Goal: Find specific page/section

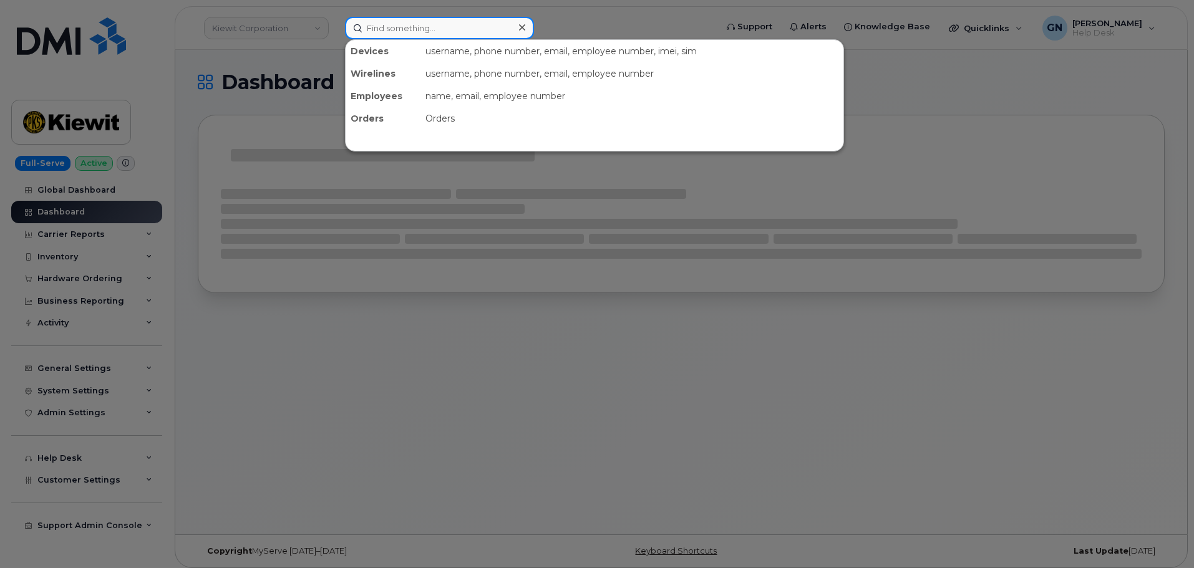
click at [382, 24] on input at bounding box center [439, 28] width 189 height 22
paste input "7057155235"
type input "7057155235"
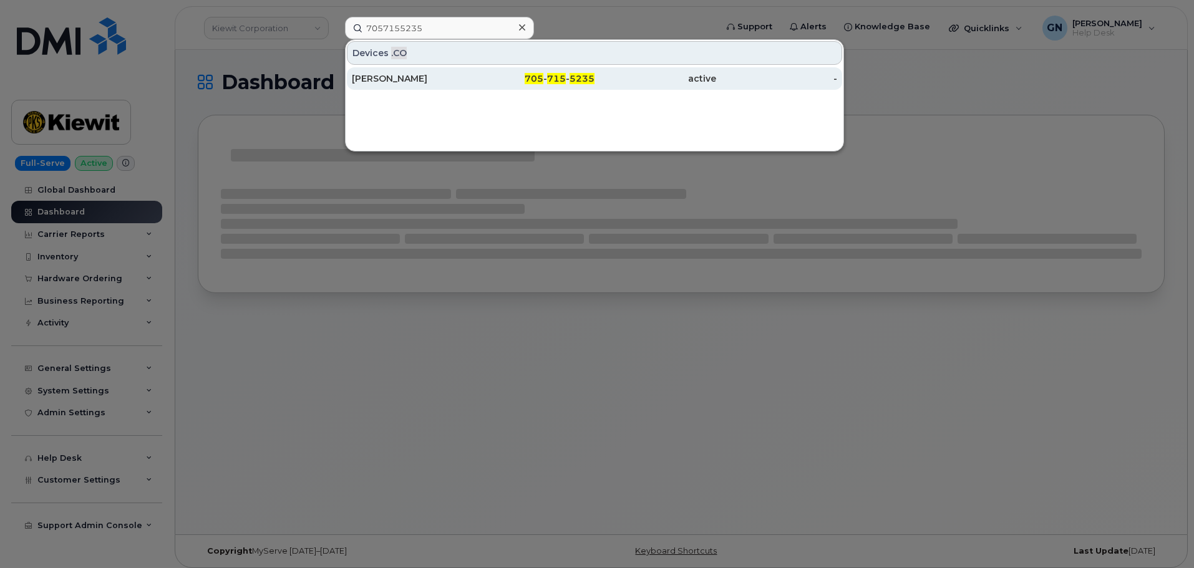
click at [497, 82] on div "705 - 715 - 5235" at bounding box center [534, 78] width 122 height 12
